Goal: Communication & Community: Answer question/provide support

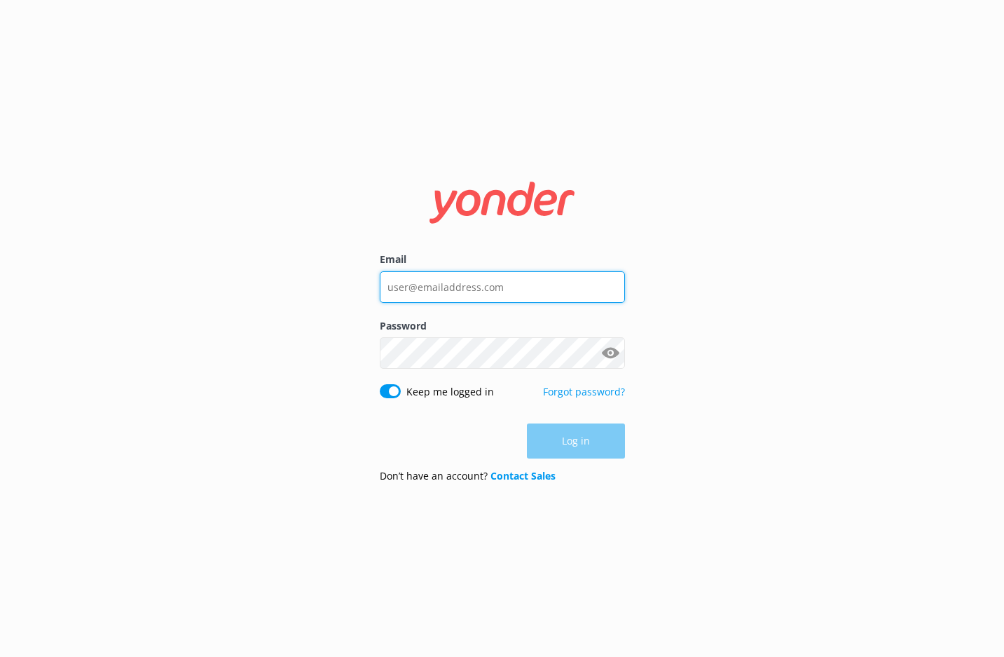
click at [405, 284] on input "Email" at bounding box center [502, 287] width 245 height 32
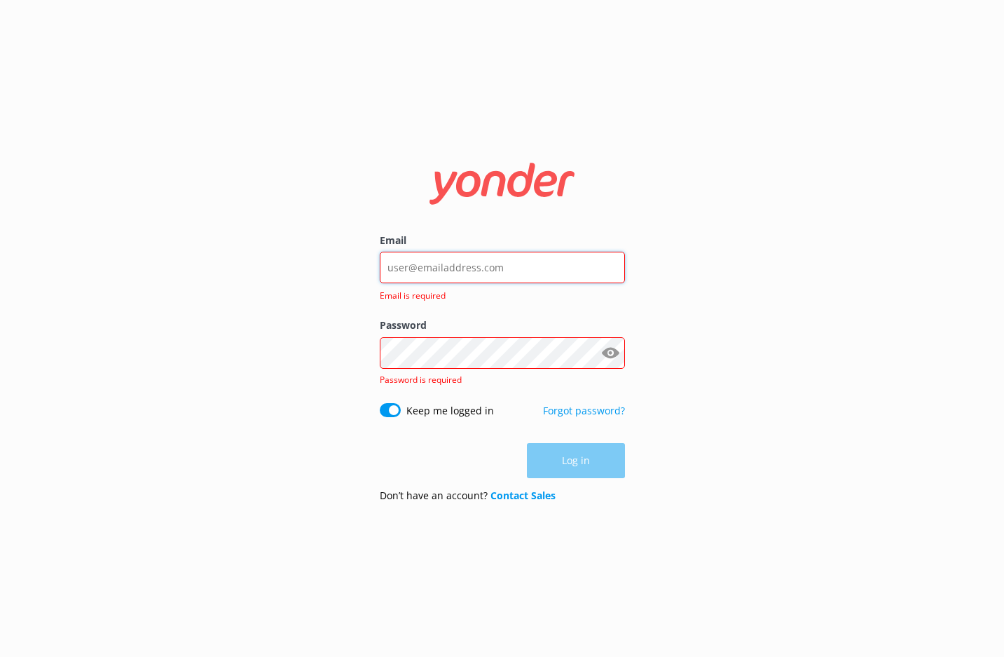
type input "contact@extranomical.com"
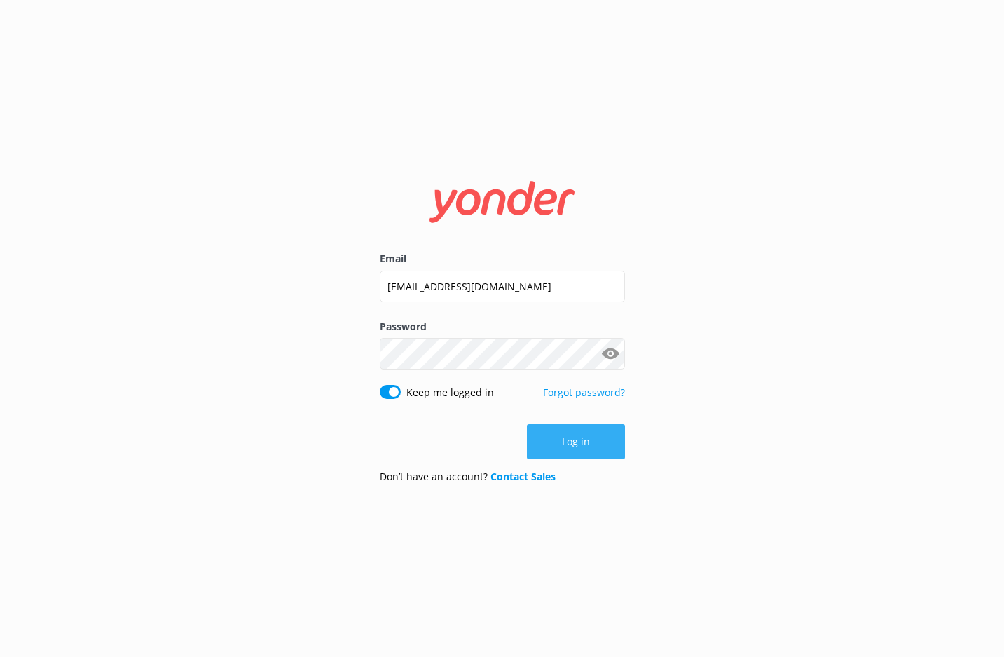
click at [550, 440] on button "Log in" at bounding box center [576, 441] width 98 height 35
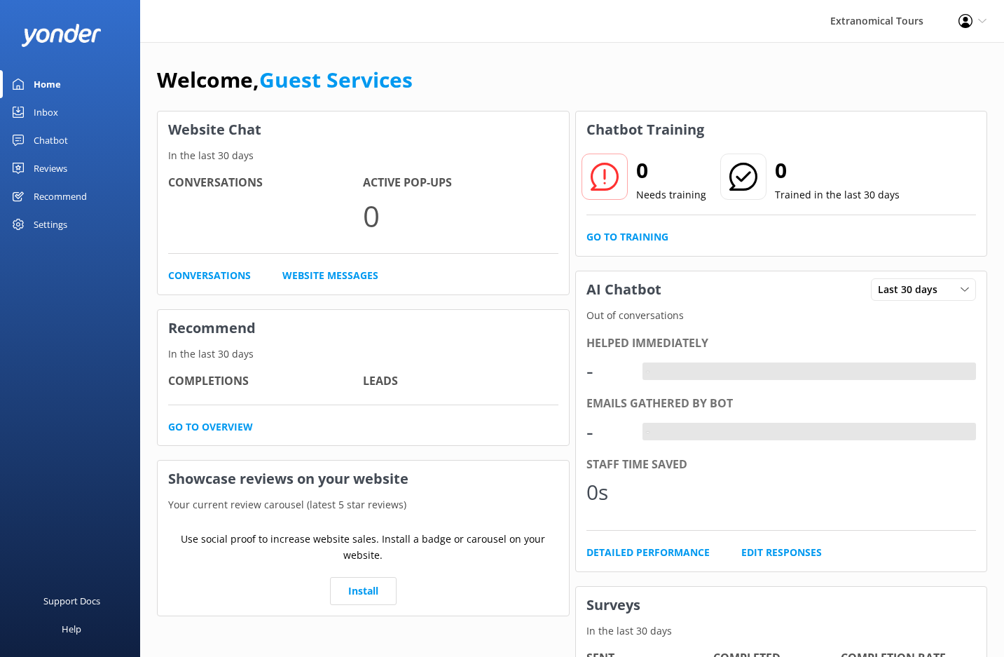
click at [67, 99] on link "Inbox" at bounding box center [70, 112] width 140 height 28
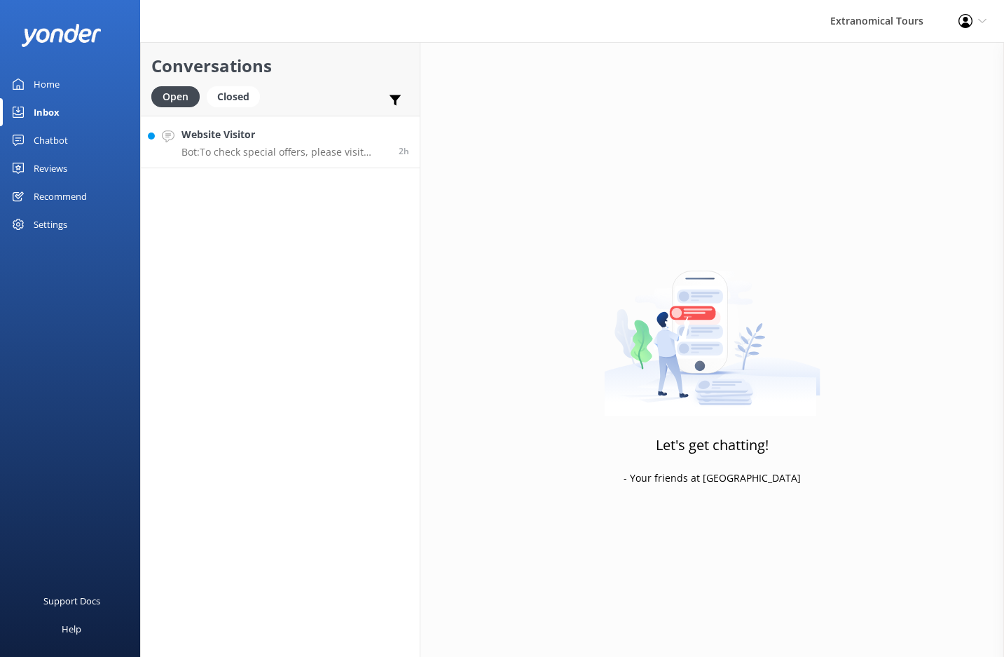
click at [352, 149] on p "Bot: To check special offers, please visit [URL][DOMAIN_NAME]." at bounding box center [284, 152] width 207 height 13
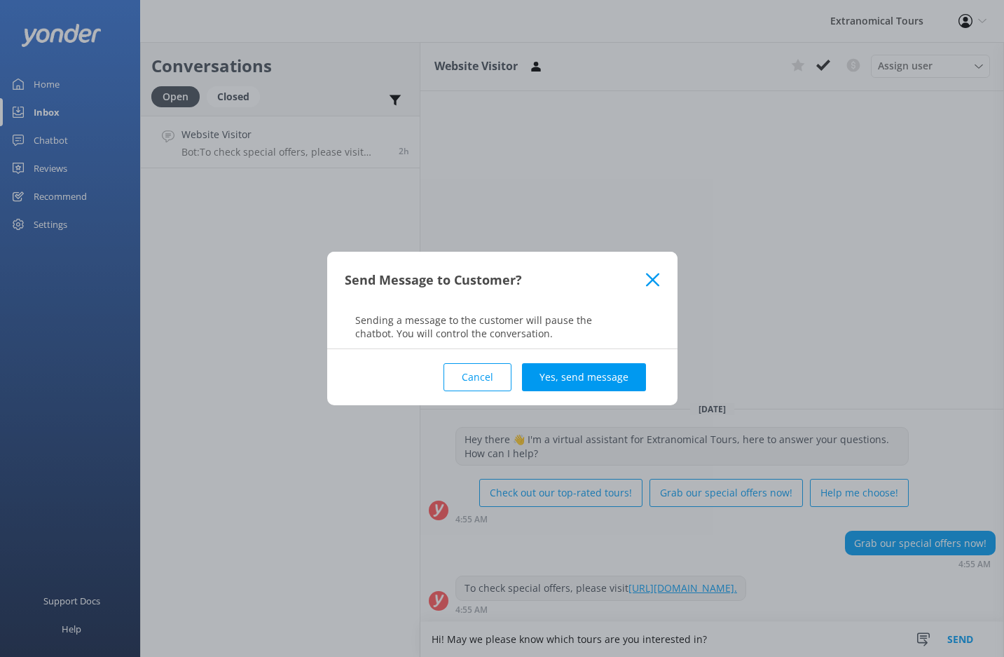
type textarea "Hi! May we please know which tours are you interested in?"
click at [604, 355] on div "Cancel Yes, send message" at bounding box center [502, 377] width 315 height 56
click at [597, 382] on button "Yes, send message" at bounding box center [584, 377] width 124 height 28
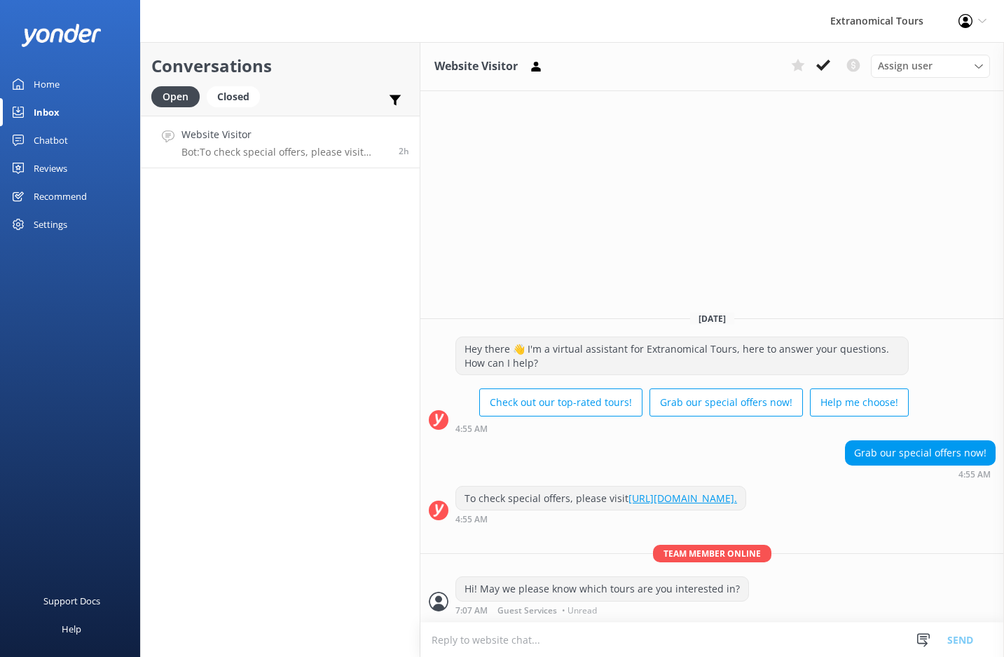
click at [4, 277] on div "Home Inbox Chatbot Content Products Chat Logs Website Widget Pop-up messages Re…" at bounding box center [70, 164] width 140 height 329
click at [916, 645] on div at bounding box center [923, 639] width 21 height 21
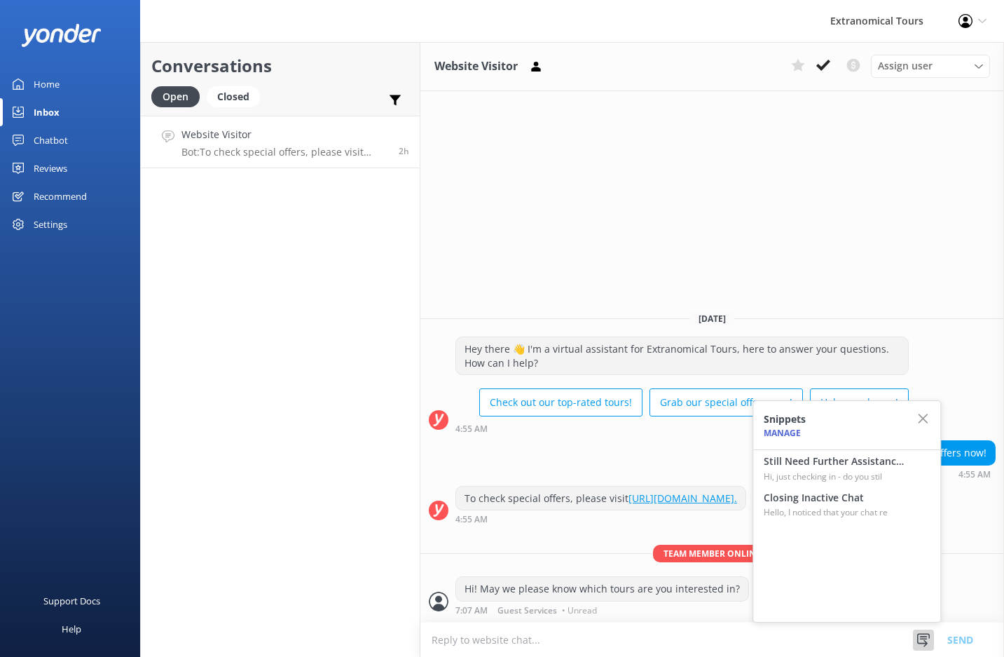
click at [861, 465] on h4 "Still Need Further Assistance?" at bounding box center [834, 460] width 140 height 15
type textarea "Hi, just checking in - do you still require assistance from our team on this? T…"
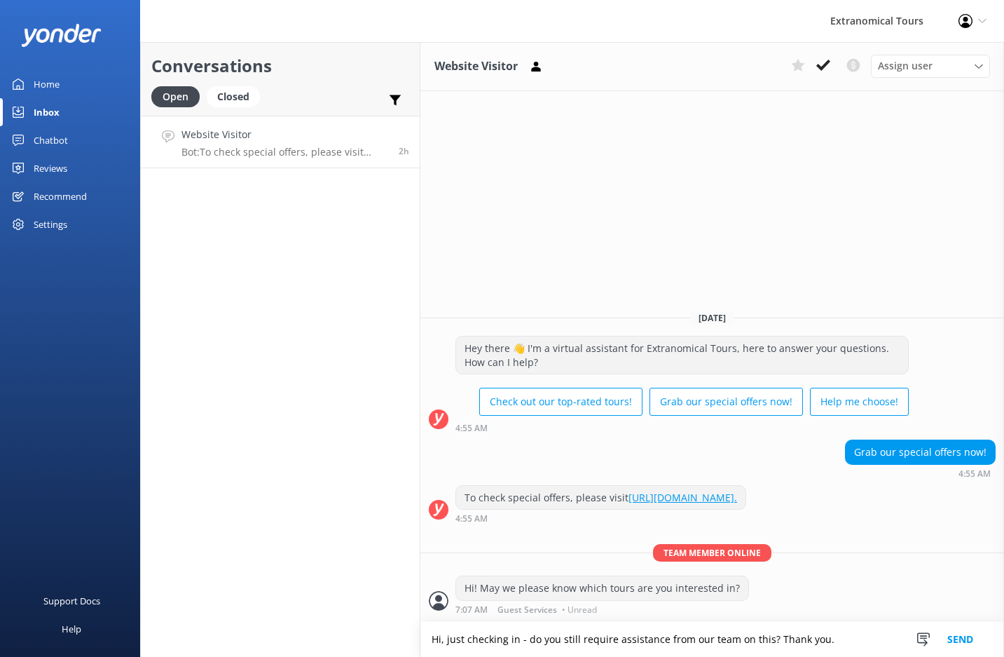
click at [970, 640] on button "Send" at bounding box center [960, 638] width 53 height 35
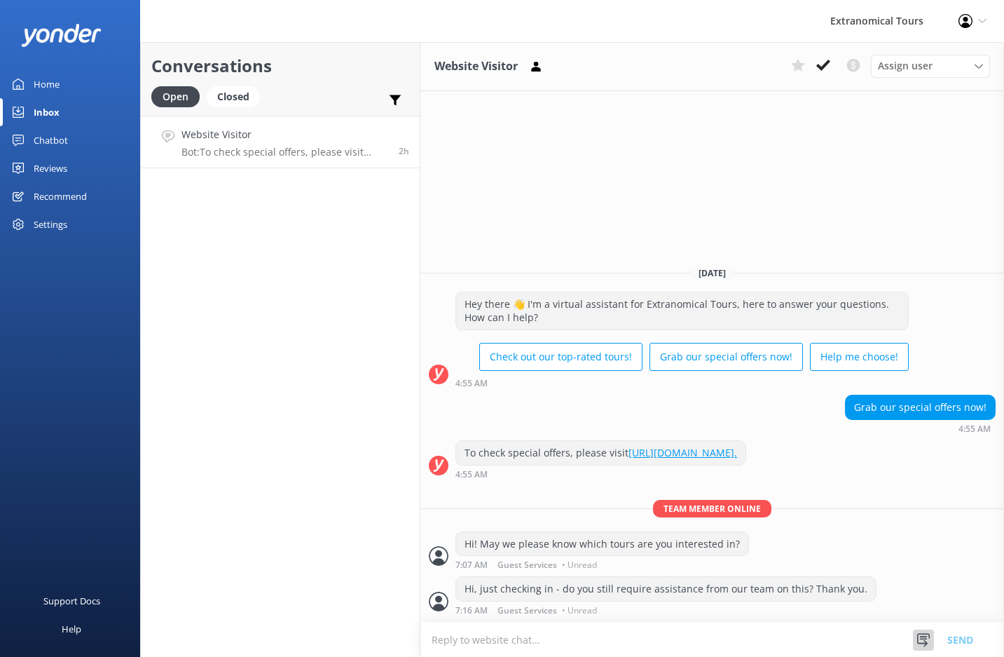
click at [930, 640] on icon at bounding box center [923, 640] width 14 height 14
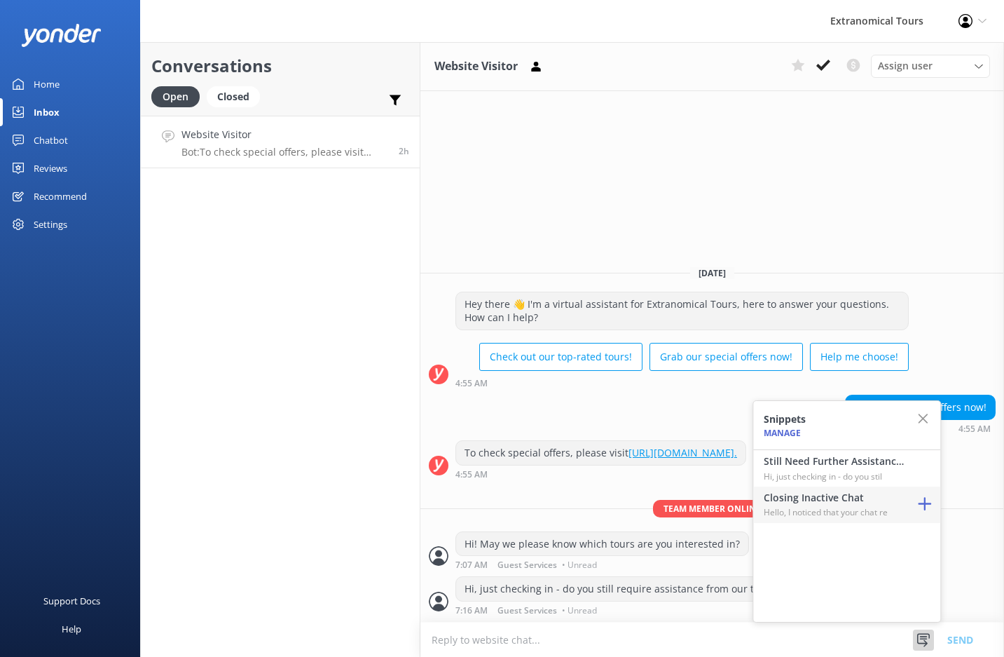
click at [849, 505] on p "Hello, I noticed that your chat re" at bounding box center [834, 511] width 140 height 13
type textarea "Hello, I noticed that your chat remains open, but inactive. I will close this l…"
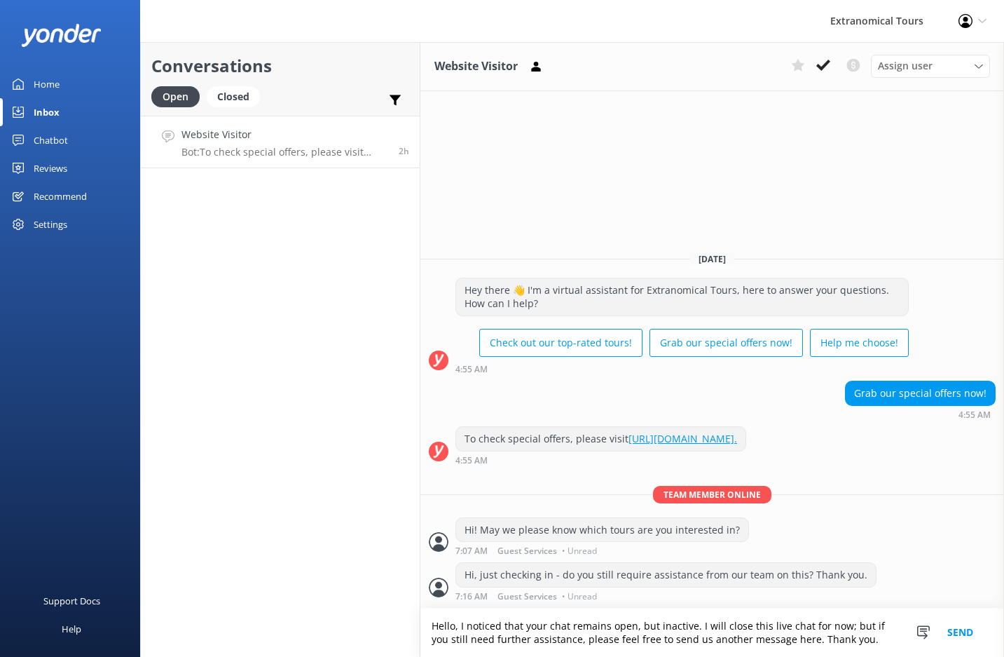
click at [949, 631] on button "Send" at bounding box center [960, 632] width 53 height 48
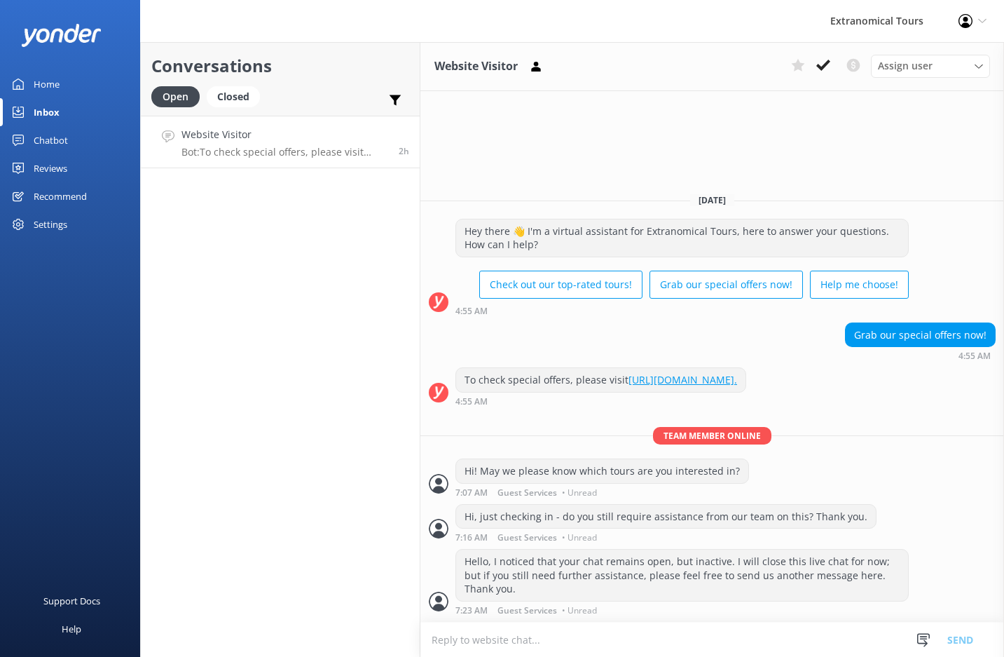
click at [823, 79] on div "Website Visitor Assign user [PERSON_NAME] Guest Services" at bounding box center [712, 66] width 584 height 49
click at [822, 63] on icon at bounding box center [823, 65] width 14 height 14
